Goal: Information Seeking & Learning: Check status

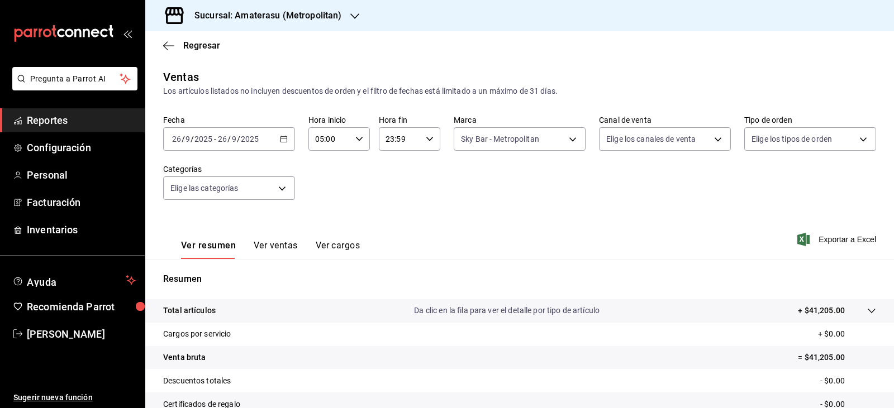
scroll to position [112, 0]
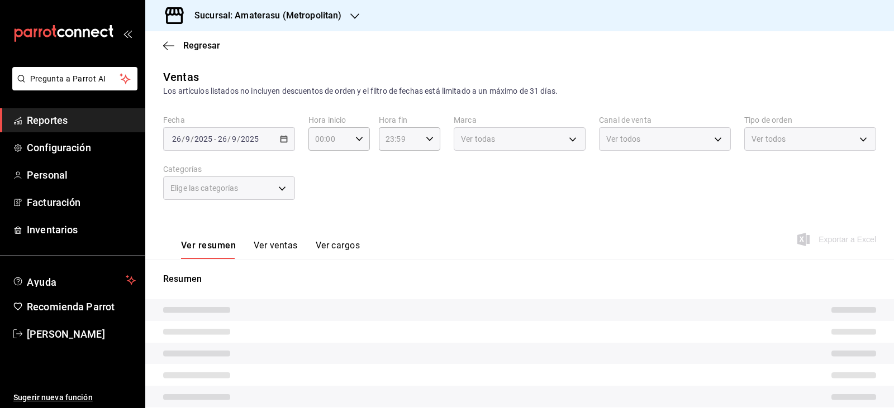
type input "05:00"
type input "e4cd7fcb-d45b-43ae-a99f-ad4ccfcd9032"
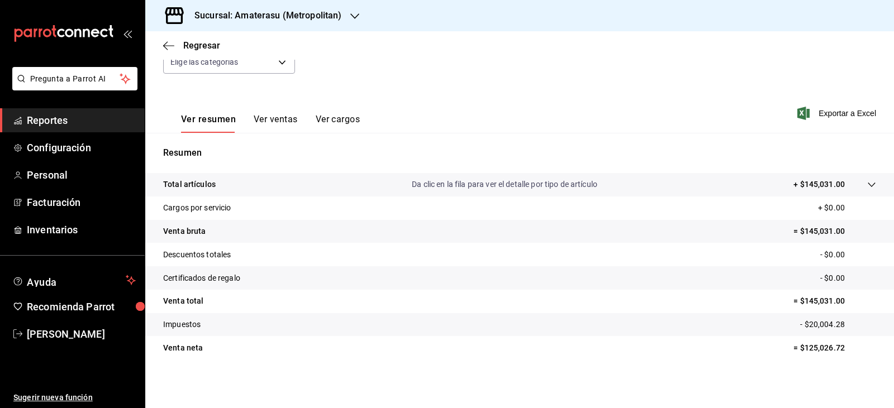
scroll to position [127, 0]
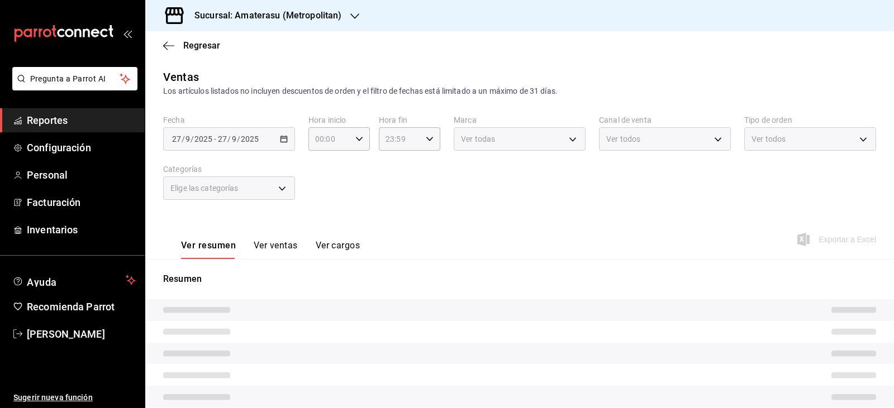
type input "05:00"
type input "f3afaab8-8c3d-4e49-a299-af9bdf6027b2"
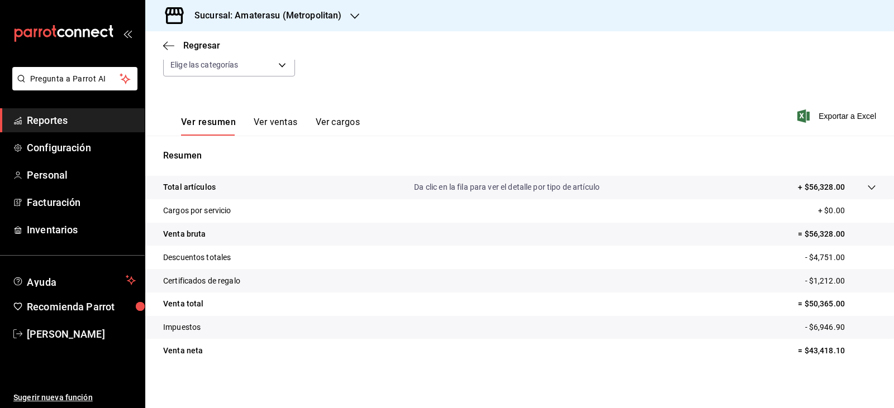
scroll to position [127, 0]
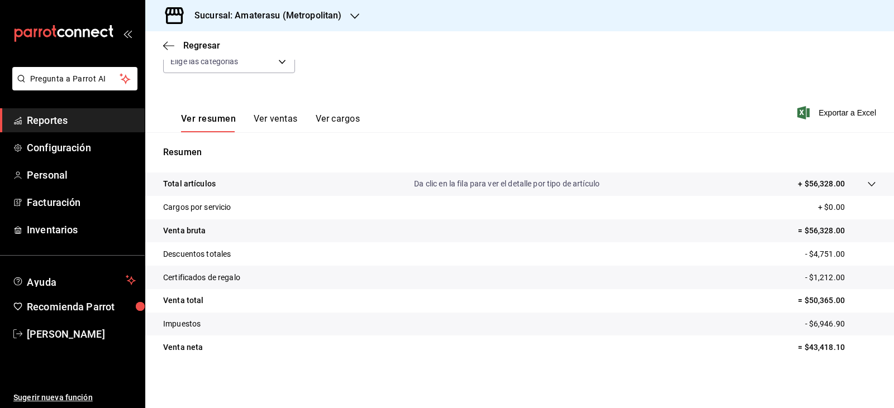
click at [881, 251] on tbody "Total artículos Da clic en la fila para ver el detalle por tipo de artículo + $…" at bounding box center [519, 266] width 748 height 187
click at [498, 361] on div "Total artículos Da clic en la fila para ver el detalle por tipo de artículo + $…" at bounding box center [519, 273] width 748 height 200
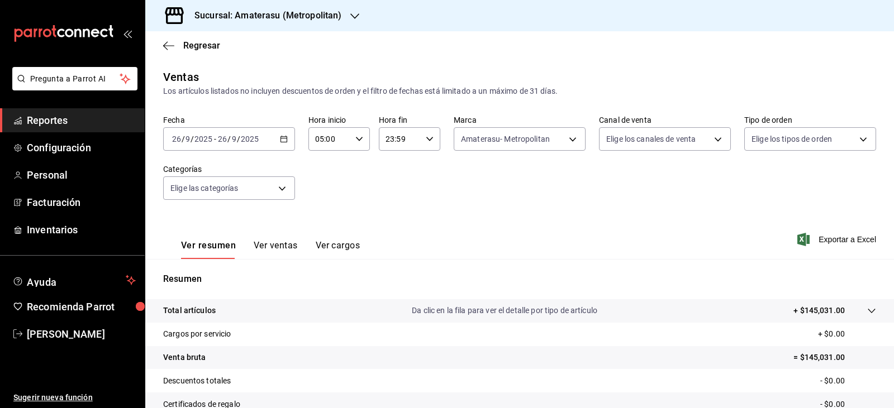
scroll to position [127, 0]
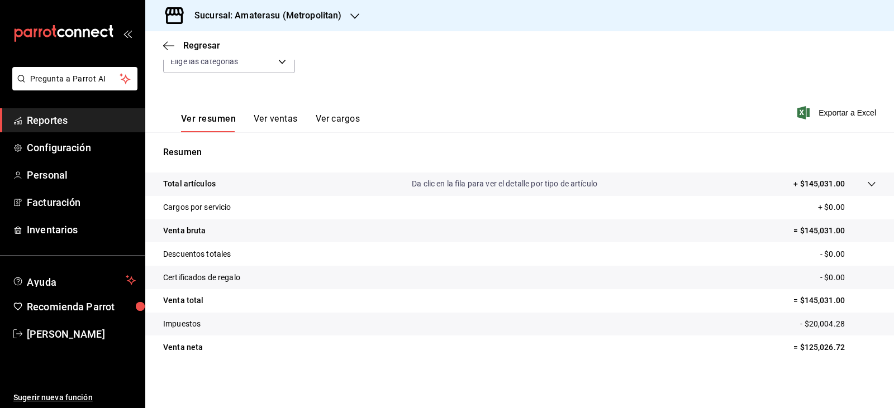
click at [300, 181] on div "Total artículos Da clic en la fila para ver el detalle por tipo de artículo + $…" at bounding box center [503, 184] width 681 height 12
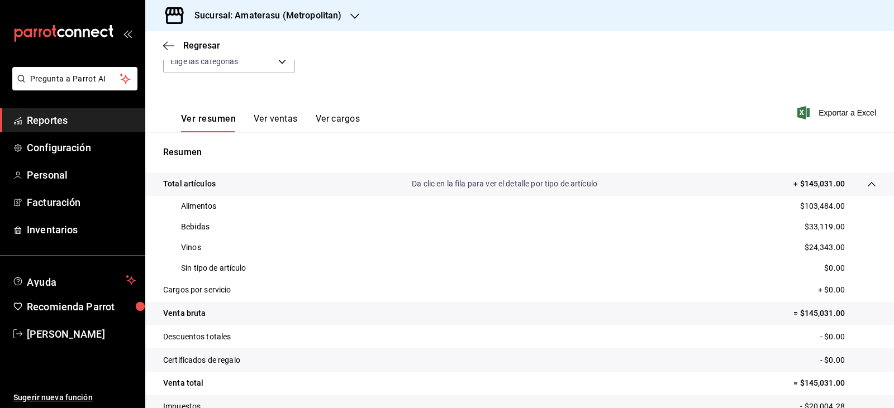
click at [408, 92] on div "Ver resumen Ver ventas Ver cargos Exportar a Excel" at bounding box center [519, 110] width 748 height 46
click at [335, 267] on div "Sin tipo de artículo $0.00" at bounding box center [519, 268] width 713 height 21
